Goal: Task Accomplishment & Management: Manage account settings

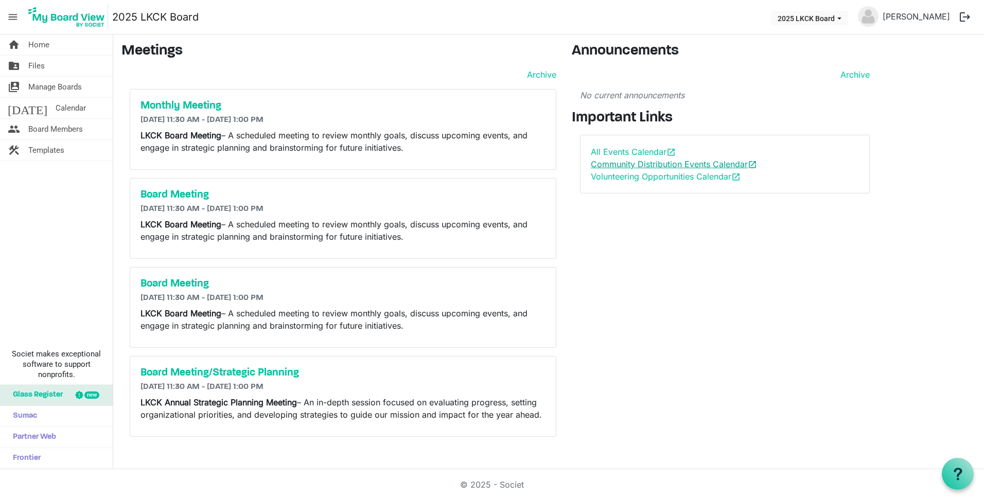
click at [629, 160] on link "Community Distribution Events Calendar open_in_new" at bounding box center [674, 164] width 166 height 10
click at [628, 153] on link "All Events Calendar open_in_new" at bounding box center [633, 152] width 85 height 10
click at [18, 14] on span "menu" at bounding box center [13, 17] width 20 height 20
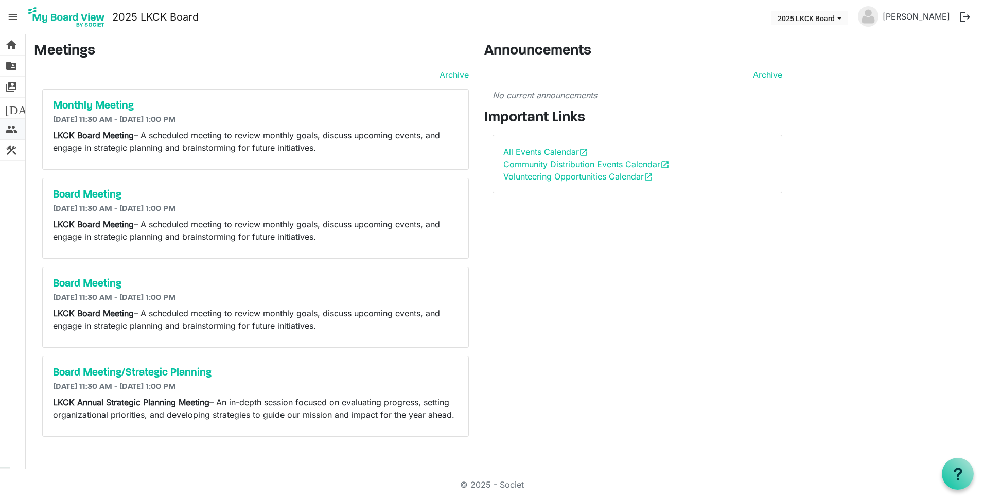
click at [12, 135] on span "people" at bounding box center [11, 129] width 12 height 21
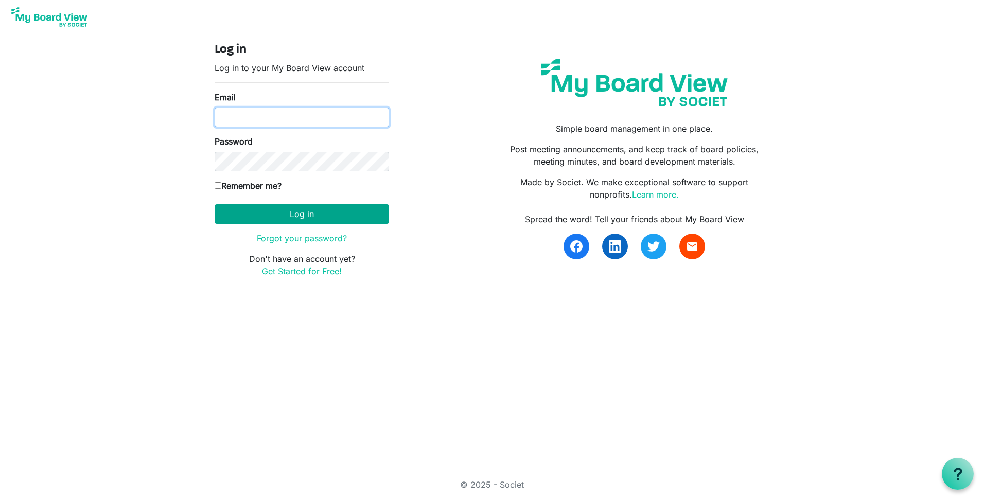
type input "[PERSON_NAME][EMAIL_ADDRESS][PERSON_NAME][PERSON_NAME][DOMAIN_NAME]"
click at [288, 215] on button "Log in" at bounding box center [302, 214] width 174 height 20
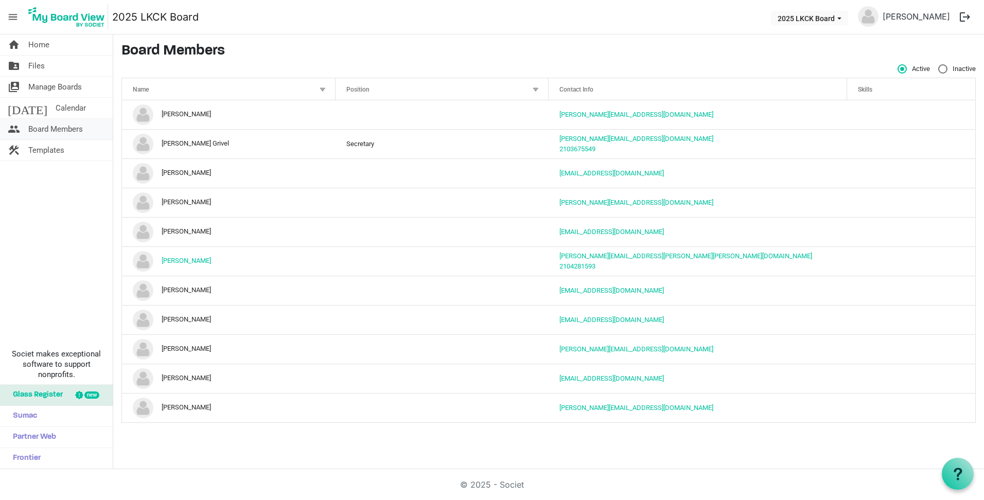
click at [42, 125] on span "Board Members" at bounding box center [55, 129] width 55 height 21
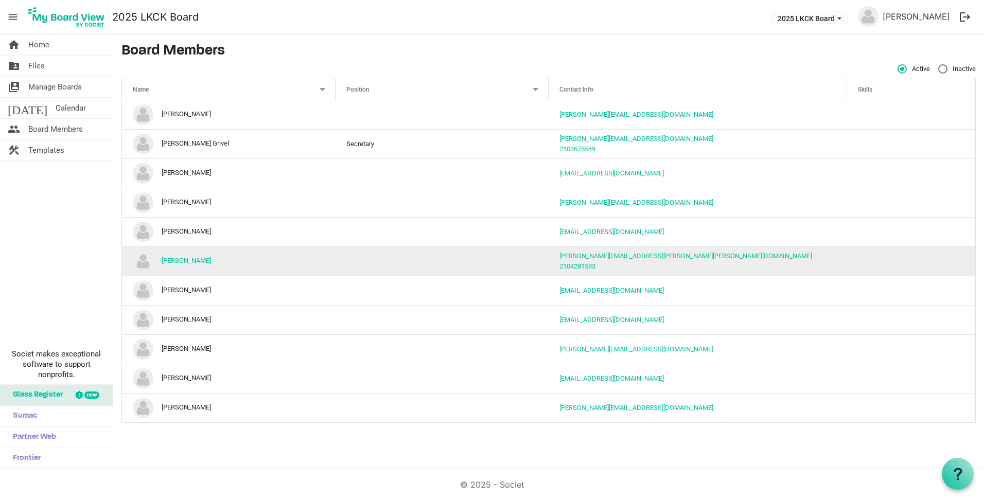
click at [193, 256] on td "[PERSON_NAME]" at bounding box center [229, 261] width 214 height 29
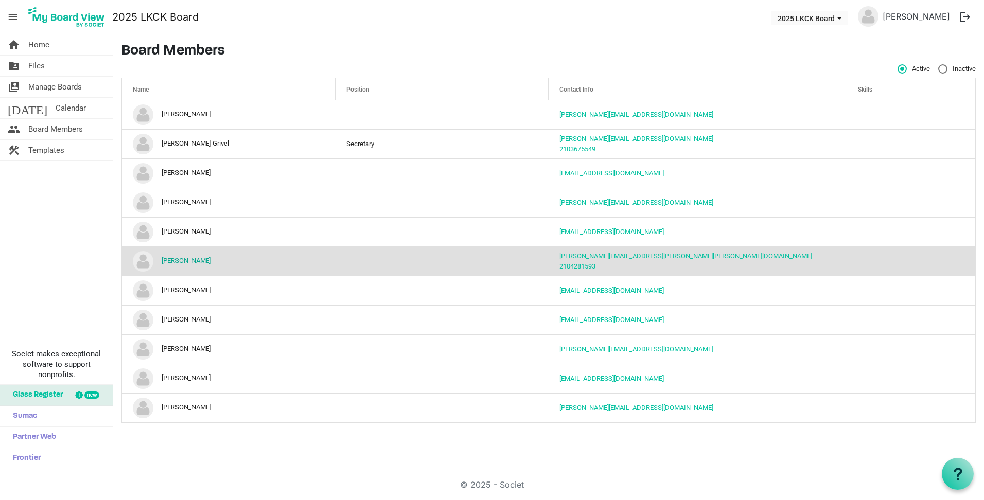
click at [193, 263] on link "[PERSON_NAME]" at bounding box center [186, 261] width 49 height 8
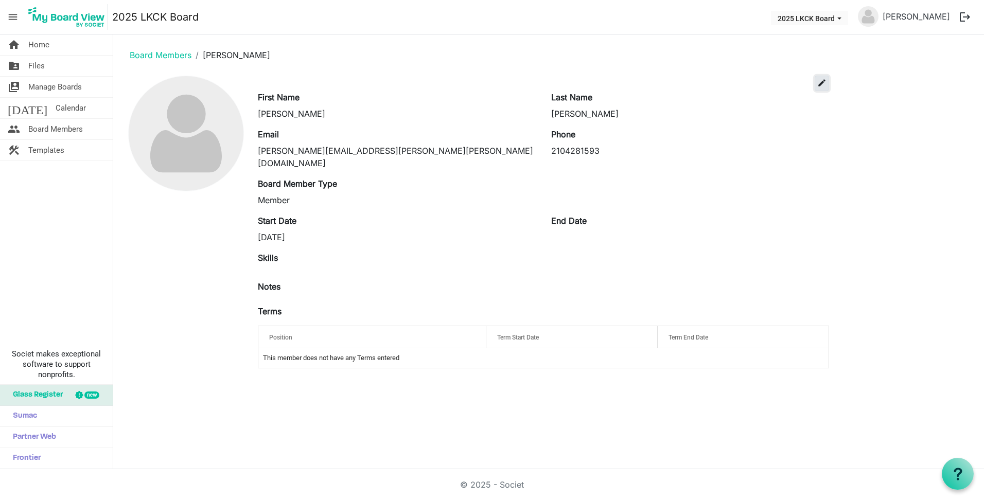
click at [828, 79] on button "edit" at bounding box center [822, 83] width 14 height 15
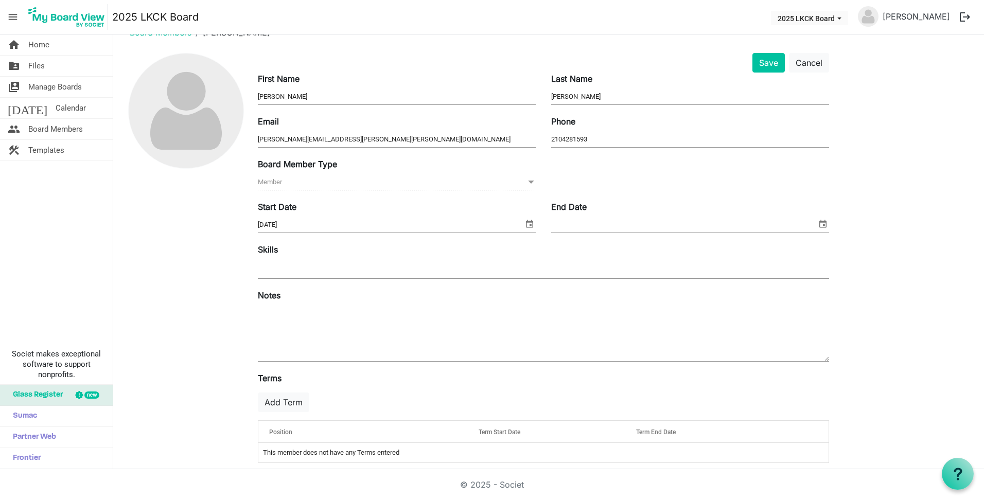
scroll to position [33, 0]
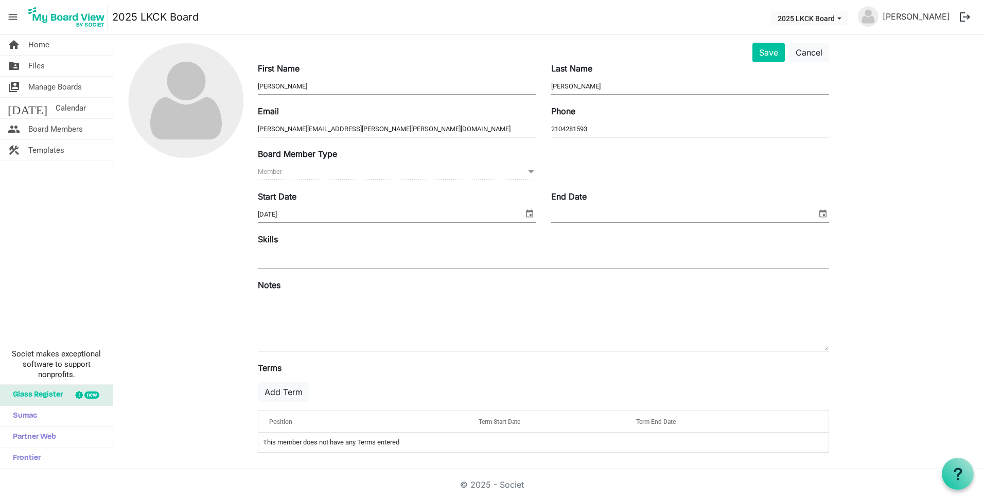
click at [361, 127] on input "marcus.garcia@halff.com" at bounding box center [397, 128] width 278 height 15
click at [587, 315] on textarea at bounding box center [543, 323] width 571 height 56
click at [220, 309] on div at bounding box center [185, 252] width 129 height 418
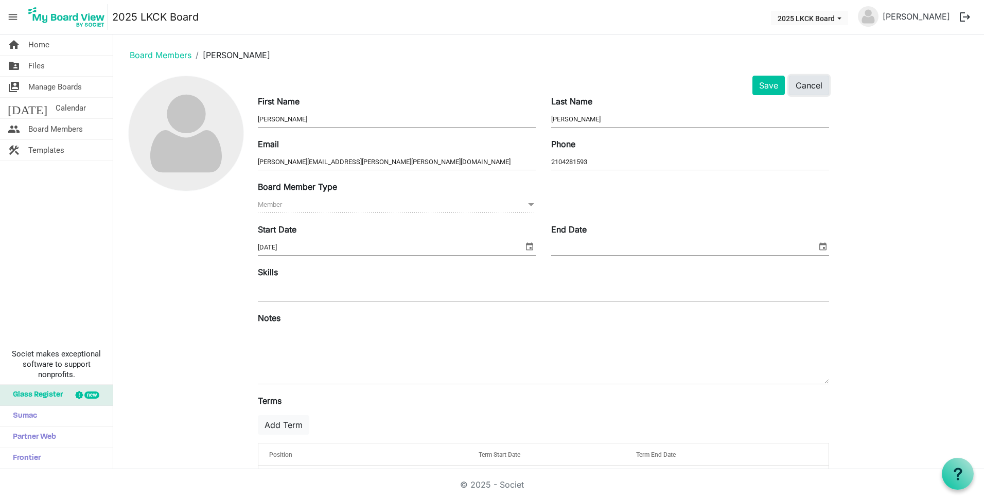
click at [803, 89] on button "Cancel" at bounding box center [809, 86] width 40 height 20
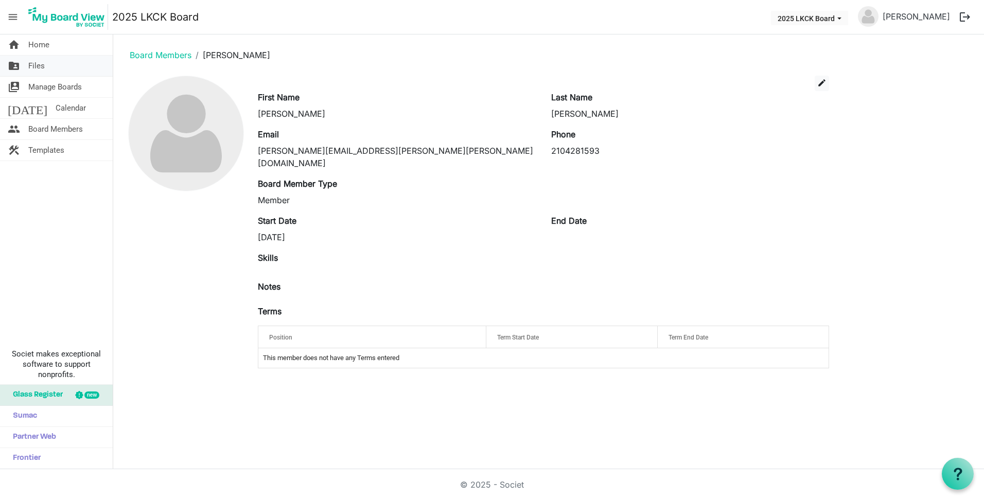
click at [48, 59] on link "folder_shared Files" at bounding box center [56, 66] width 113 height 21
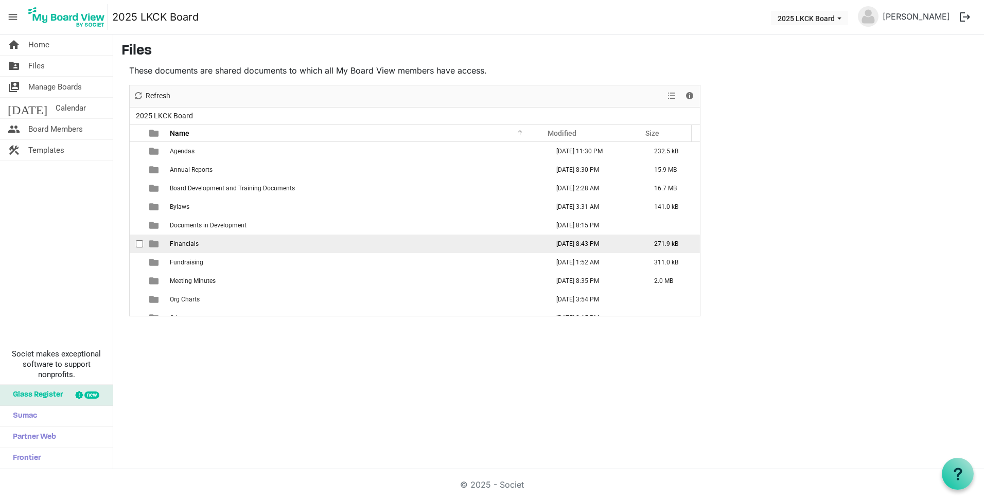
click at [191, 242] on span "Financials" at bounding box center [184, 243] width 29 height 7
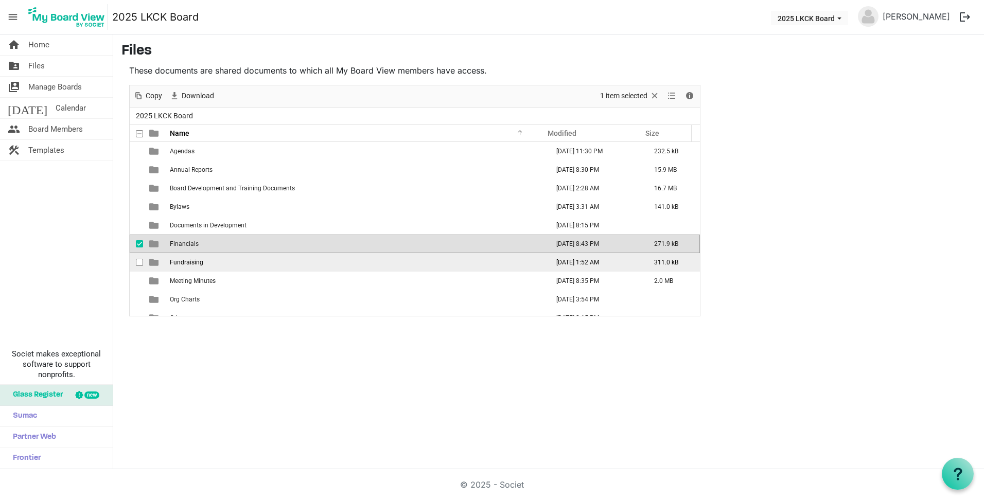
click at [195, 270] on td "Fundraising" at bounding box center [356, 262] width 379 height 19
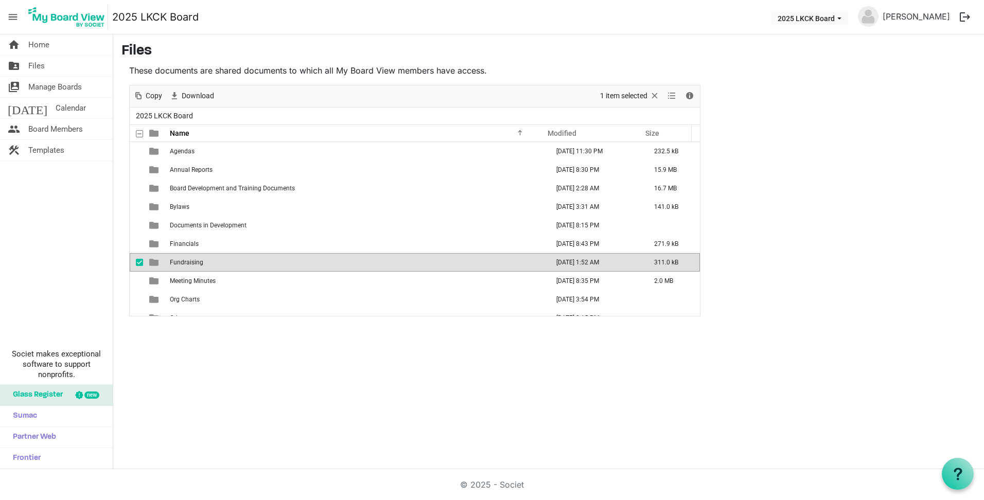
click at [185, 261] on span "Fundraising" at bounding box center [186, 262] width 33 height 7
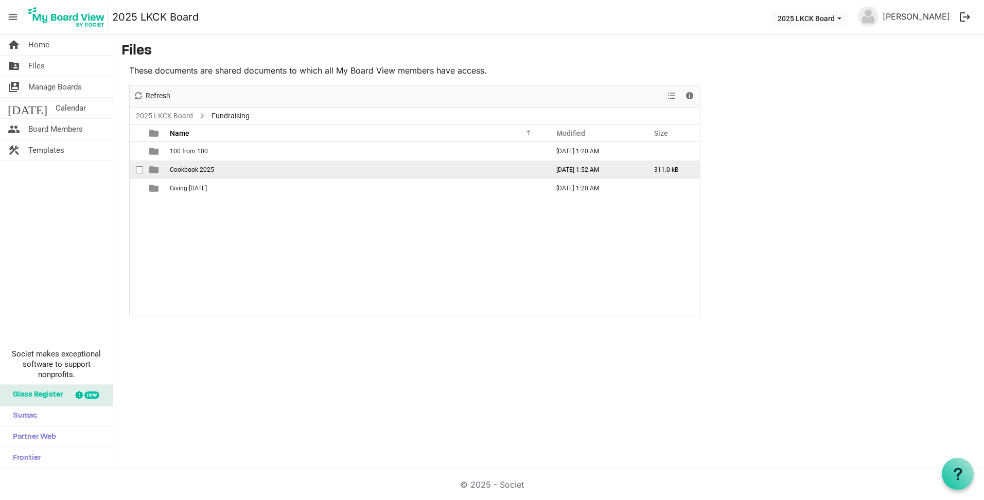
click at [187, 174] on td "Cookbook 2025" at bounding box center [356, 170] width 379 height 19
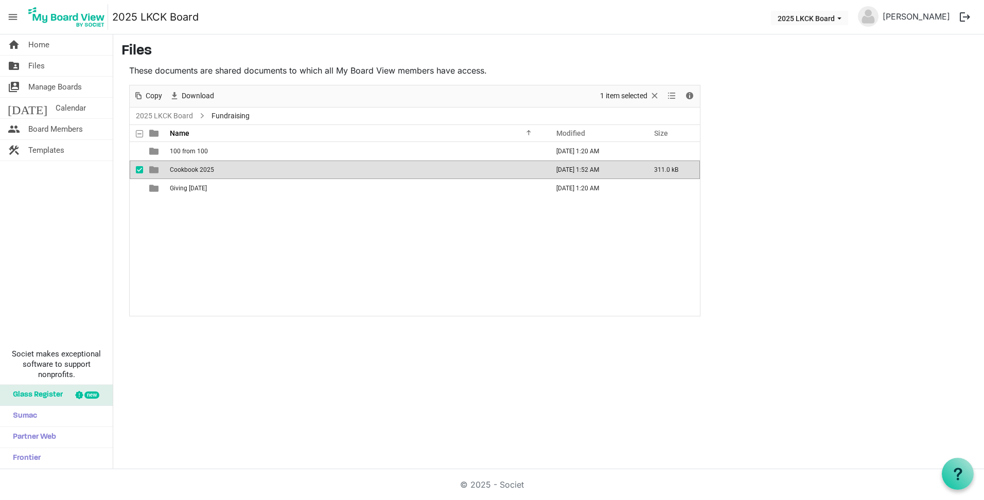
click at [187, 174] on td "Cookbook 2025" at bounding box center [356, 170] width 379 height 19
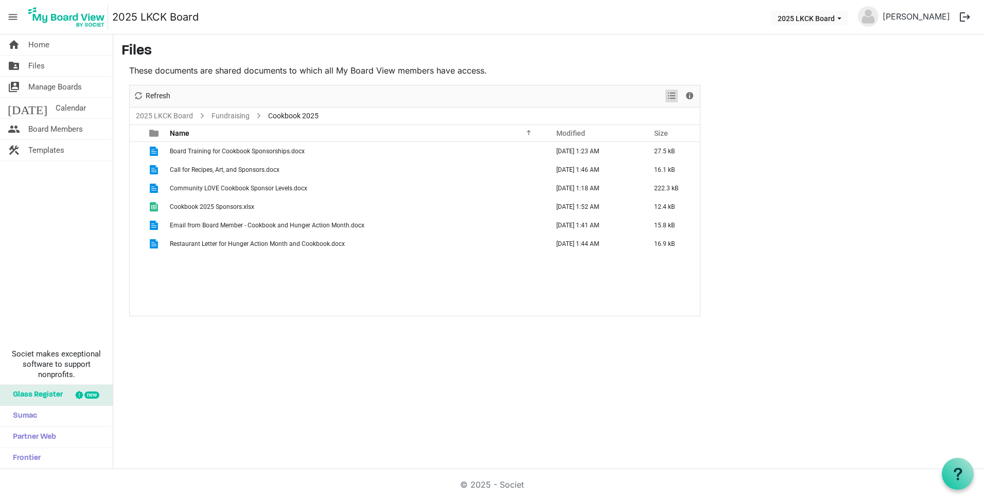
click at [672, 95] on span "View dropdownbutton" at bounding box center [672, 96] width 12 height 13
click at [181, 306] on div "Board Training for Cookbook Sponsorships.docx [DATE] 1:23 AM 27.5 kB Call for R…" at bounding box center [415, 229] width 570 height 174
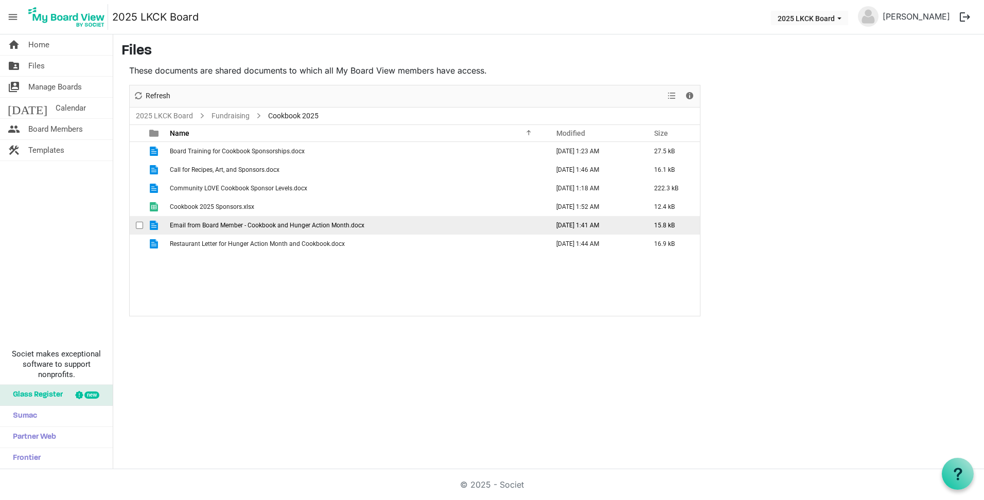
click at [226, 224] on span "Email from Board Member - Cookbook and Hunger Action Month.docx" at bounding box center [267, 225] width 195 height 7
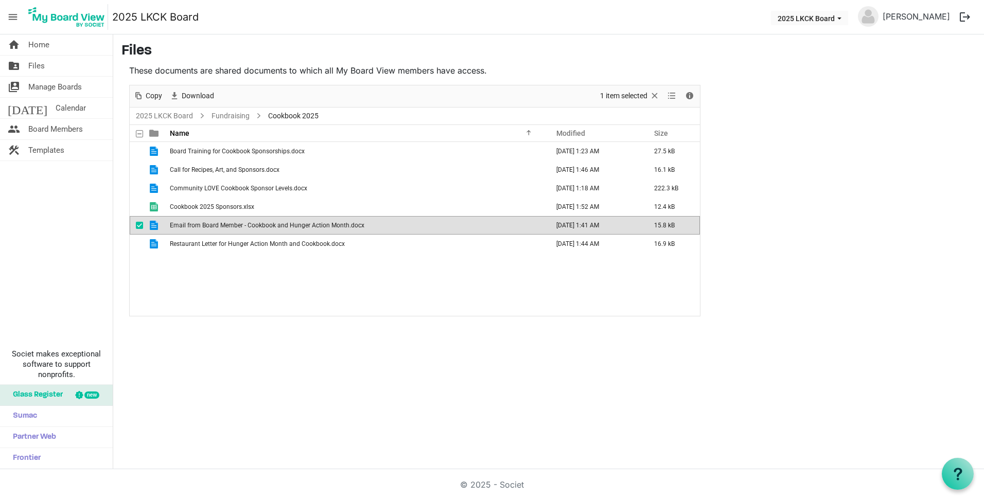
click at [226, 225] on span "Email from Board Member - Cookbook and Hunger Action Month.docx" at bounding box center [267, 225] width 195 height 7
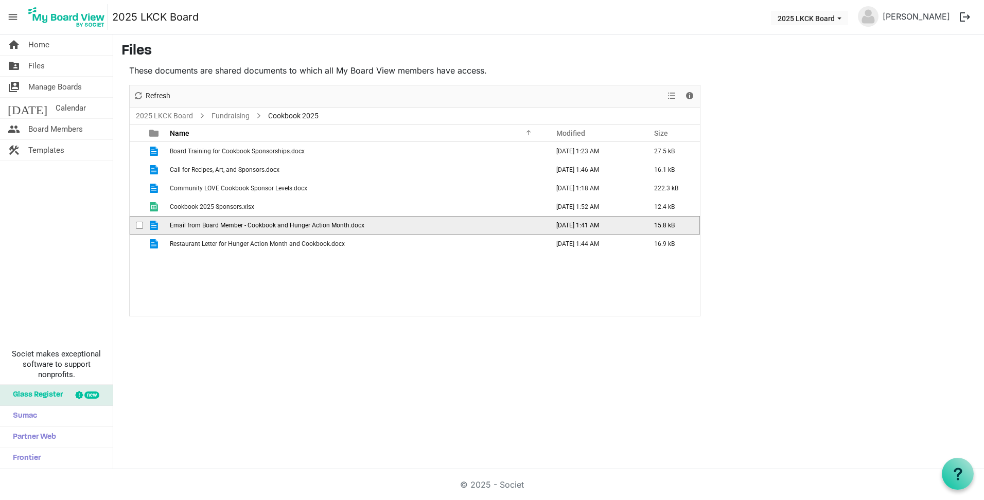
click at [226, 225] on span "Email from Board Member - Cookbook and Hunger Action Month.docx" at bounding box center [267, 225] width 195 height 7
